Goal: Find specific page/section: Find specific page/section

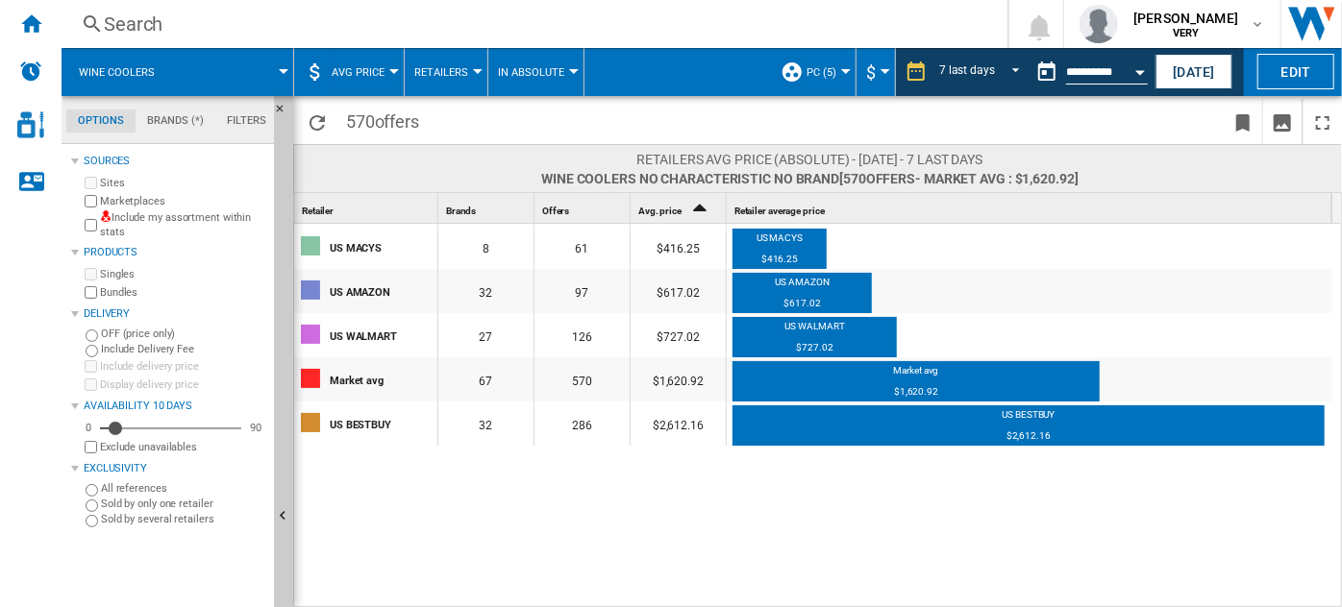
click at [379, 81] on button "AVG Price" at bounding box center [363, 72] width 62 height 48
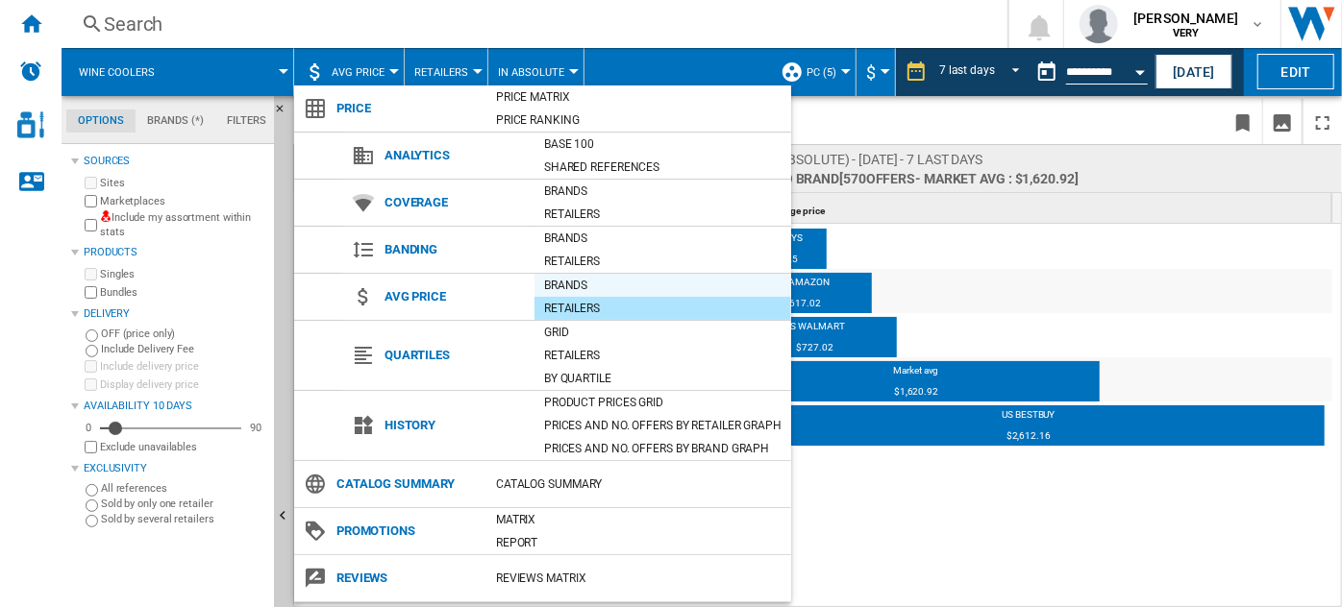
click at [551, 279] on div "Brands" at bounding box center [662, 285] width 257 height 19
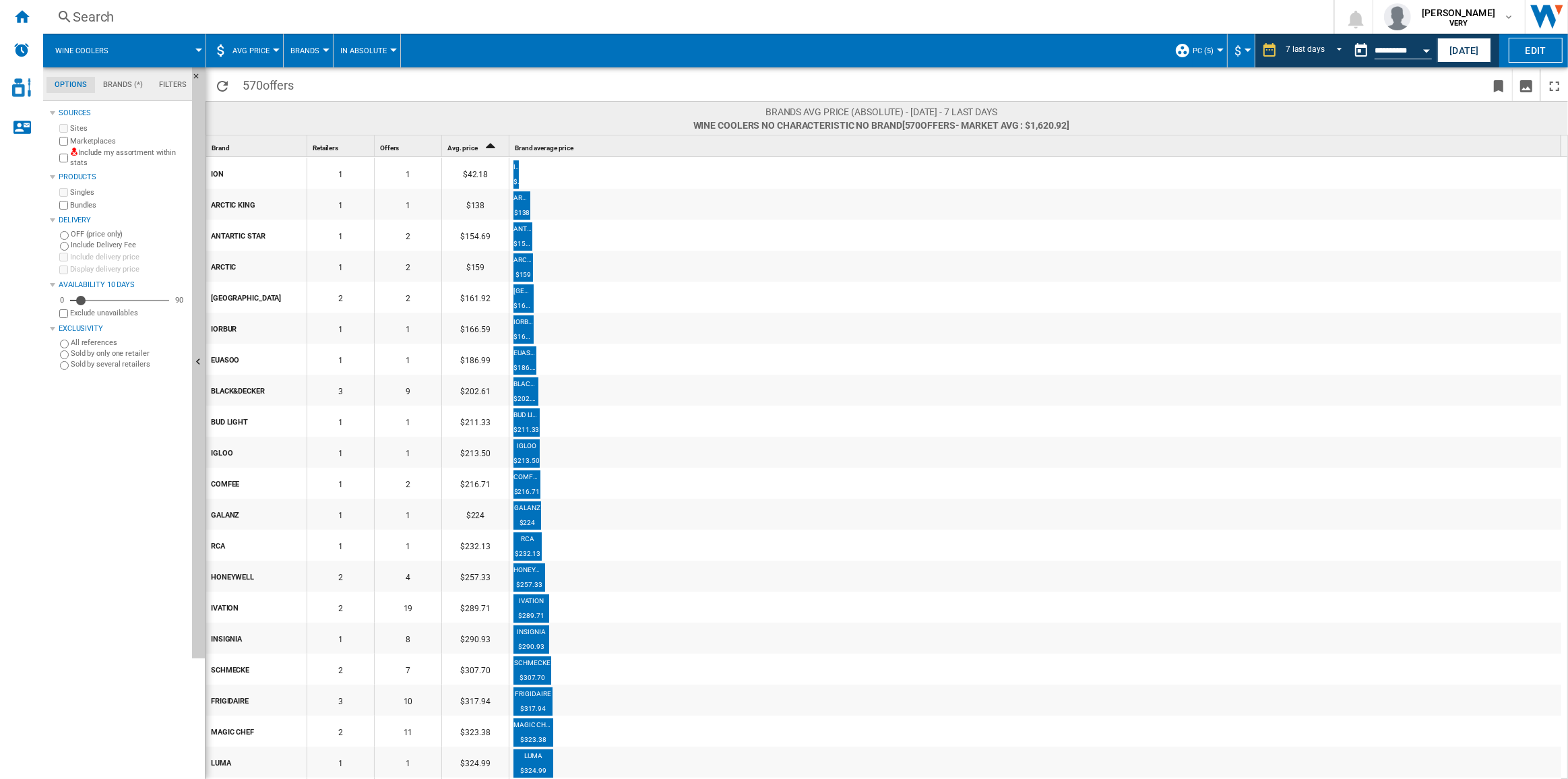
click at [408, 147] on div "Offers 1" at bounding box center [409, 146] width 64 height 21
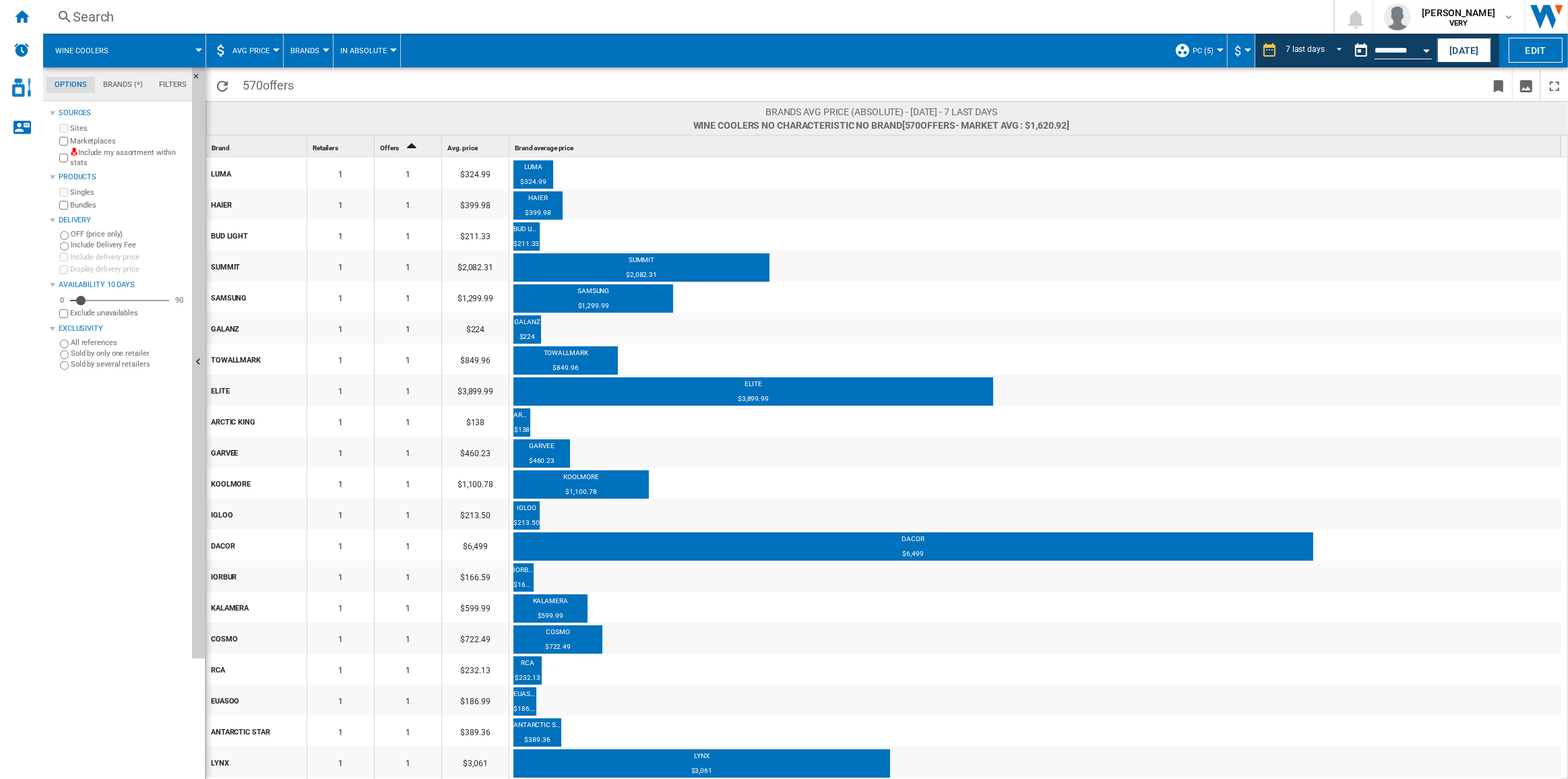
click at [407, 150] on icon "Sort Ascending" at bounding box center [411, 144] width 23 height 19
